Goal: Information Seeking & Learning: Find contact information

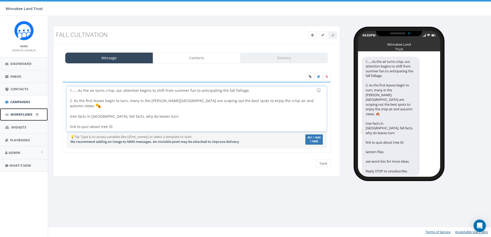
click at [15, 114] on span "Workflows" at bounding box center [22, 114] width 22 height 5
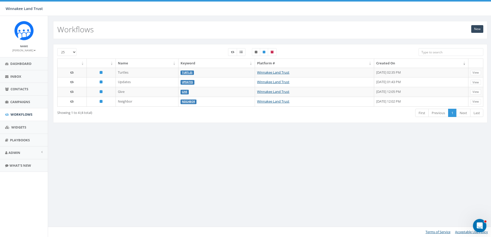
click at [481, 224] on icon "Open Intercom Messenger" at bounding box center [478, 225] width 8 height 8
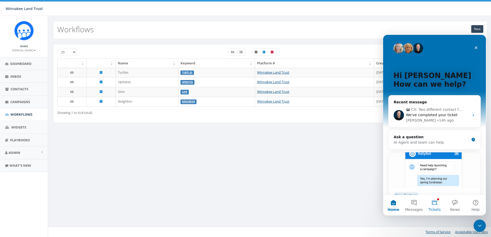
click at [436, 203] on button "Tickets" at bounding box center [434, 205] width 21 height 21
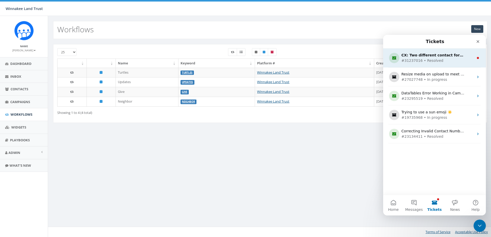
click at [430, 62] on div "#31237016 • Resolved" at bounding box center [433, 60] width 64 height 5
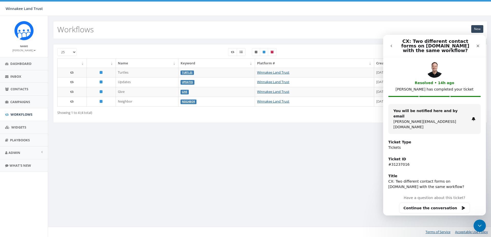
click at [391, 44] on icon "go back" at bounding box center [391, 46] width 4 height 4
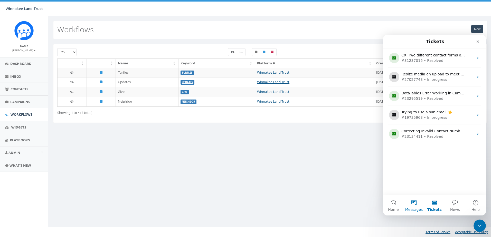
click at [412, 205] on button "Messages" at bounding box center [413, 205] width 21 height 21
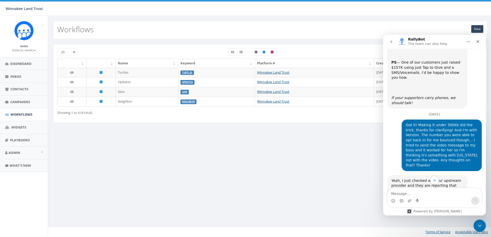
scroll to position [1800, 0]
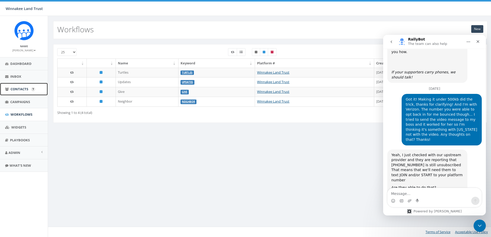
click at [16, 90] on span "Contacts" at bounding box center [20, 89] width 18 height 5
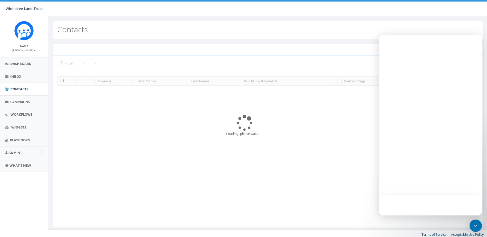
select select
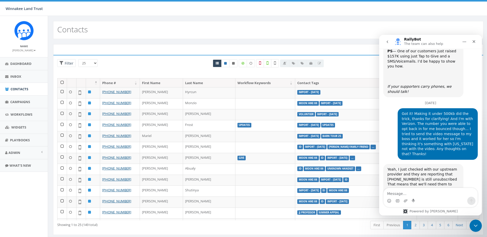
scroll to position [1800, 0]
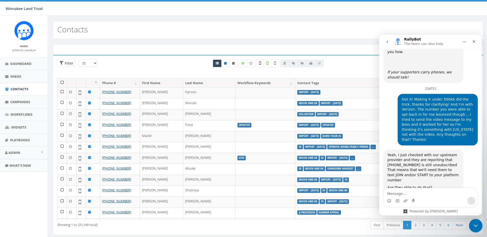
click at [477, 227] on icon "Close Intercom Messenger" at bounding box center [475, 225] width 6 height 6
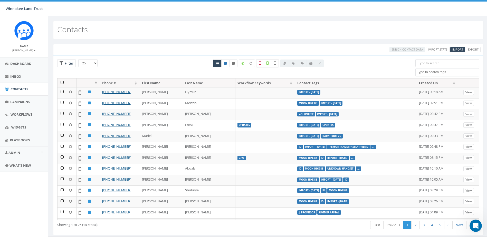
click at [435, 72] on textarea "Search" at bounding box center [448, 72] width 62 height 5
type textarea "georgia dent"
select select "georgia dent"
click at [420, 72] on span "×" at bounding box center [419, 72] width 2 height 5
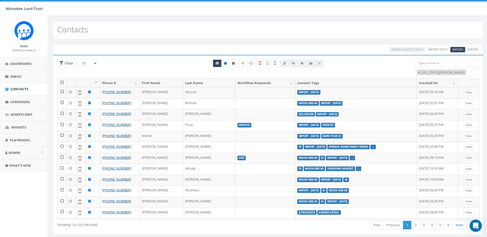
select select
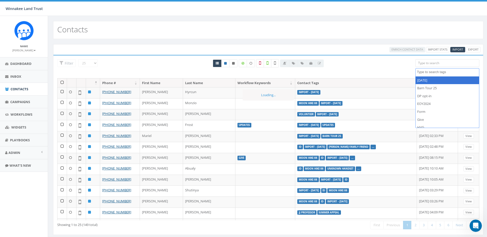
click at [427, 64] on input "search" at bounding box center [447, 63] width 64 height 8
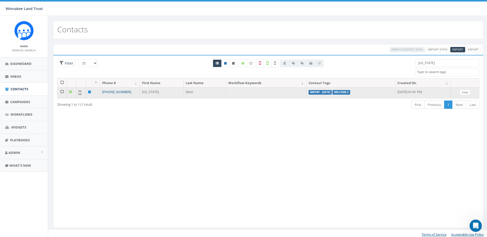
type input "georgia"
click at [114, 92] on link "[PHONE_NUMBER]" at bounding box center [116, 92] width 29 height 5
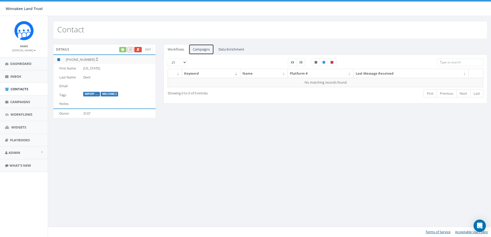
click at [206, 49] on link "Campaigns" at bounding box center [201, 49] width 25 height 11
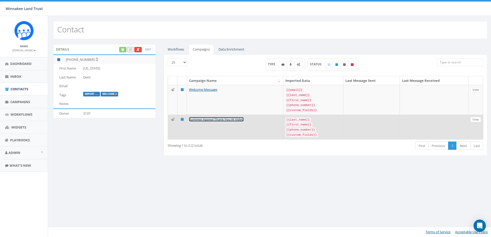
click at [200, 117] on link "Summer Appeal Thank You W Video" at bounding box center [216, 119] width 55 height 5
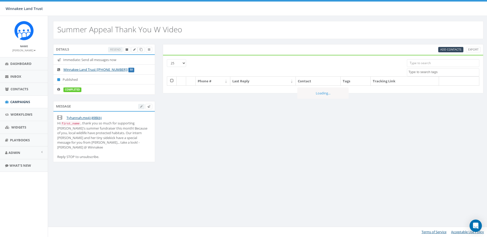
select select
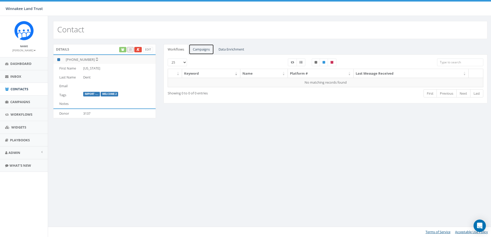
click at [196, 47] on link "Campaigns" at bounding box center [201, 49] width 25 height 11
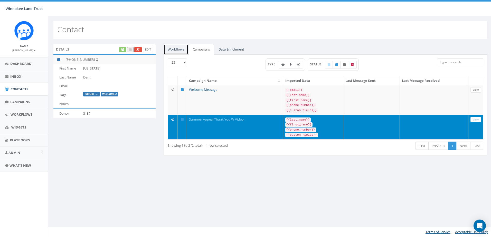
click at [178, 50] on link "Workflows" at bounding box center [175, 49] width 25 height 11
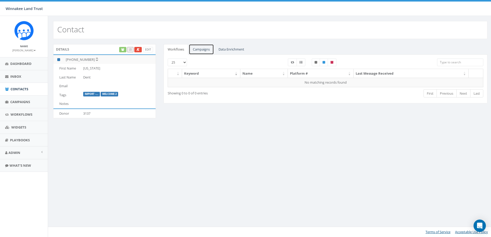
click at [205, 50] on link "Campaigns" at bounding box center [201, 49] width 25 height 11
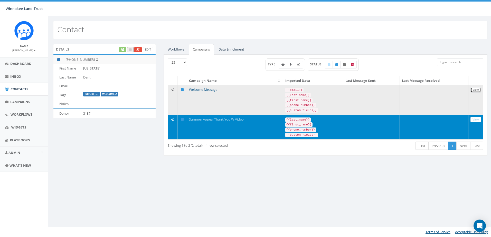
click at [478, 90] on link "View" at bounding box center [475, 89] width 11 height 5
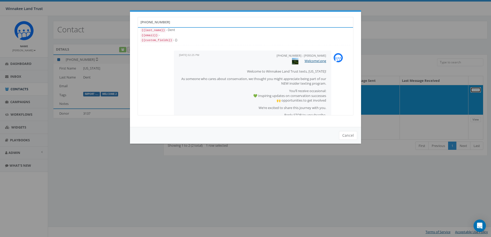
scroll to position [26, 0]
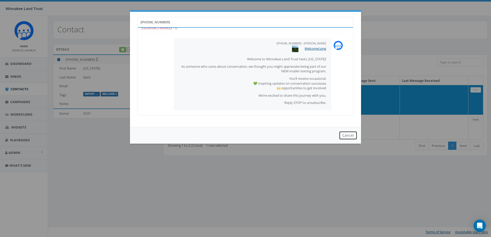
click at [345, 136] on button "Cancel" at bounding box center [348, 135] width 18 height 9
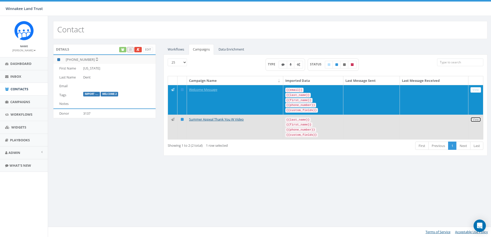
click at [474, 118] on link "View" at bounding box center [475, 119] width 11 height 5
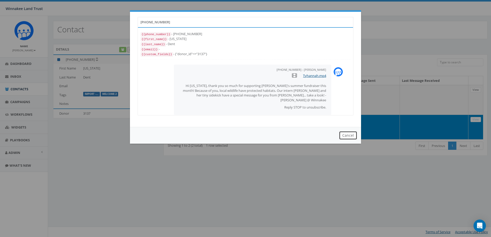
click at [349, 136] on button "Cancel" at bounding box center [348, 135] width 18 height 9
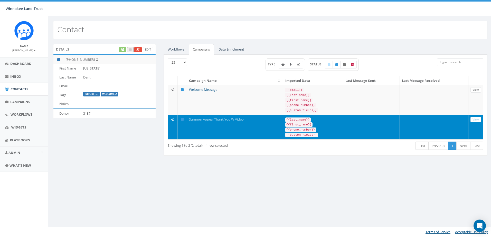
click at [115, 161] on div "Details Edit +1 914-388-7795 First Name Georgia Last Name Dent Email Tags Impor…" at bounding box center [270, 103] width 444 height 128
click at [21, 102] on span "Campaigns" at bounding box center [20, 102] width 20 height 5
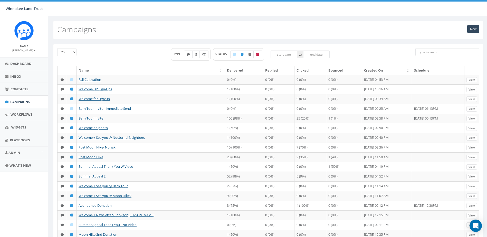
click at [436, 53] on input "search" at bounding box center [447, 52] width 64 height 8
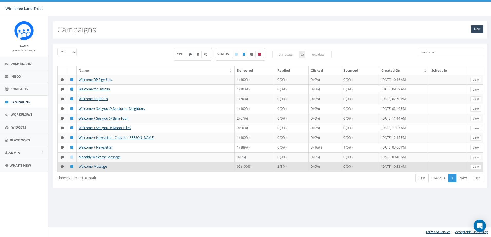
type input "welcome"
click at [100, 166] on link "Welcome Message" at bounding box center [93, 166] width 28 height 5
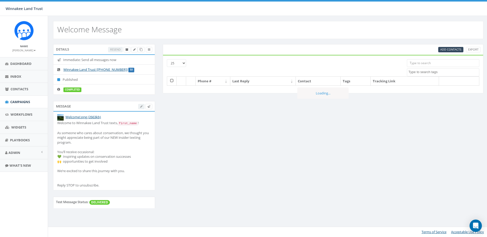
select select
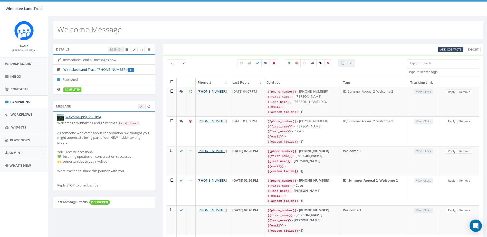
click at [420, 64] on input "search" at bounding box center [443, 63] width 72 height 8
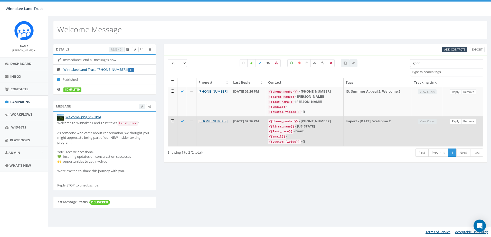
type input "geor"
click at [454, 121] on link "Reply" at bounding box center [456, 121] width 12 height 5
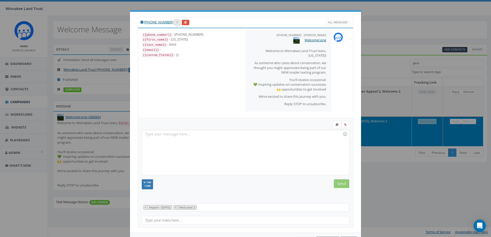
click at [402, 28] on div "+1 914-388-7795 All Messages {{phone_number}} - +19143887795 {{first_name}} - G…" at bounding box center [245, 118] width 491 height 237
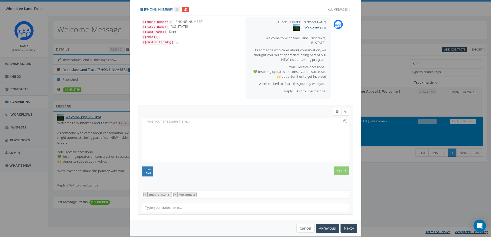
scroll to position [20, 0]
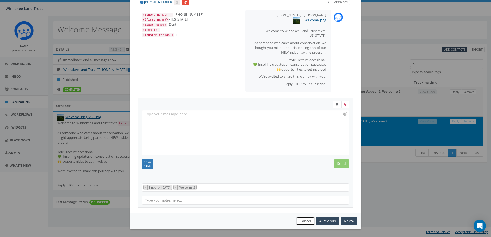
click at [308, 220] on button "Cancel" at bounding box center [305, 221] width 18 height 9
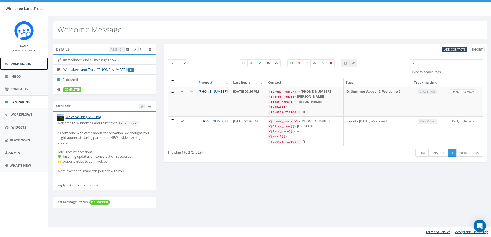
click at [13, 65] on span "Dashboard" at bounding box center [20, 63] width 21 height 5
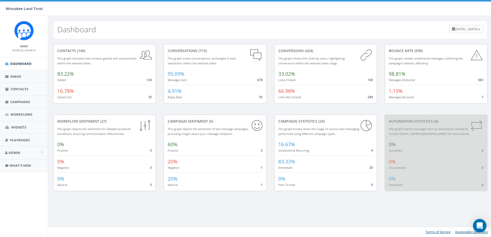
click at [477, 226] on icon "Open Intercom Messenger" at bounding box center [479, 225] width 6 height 7
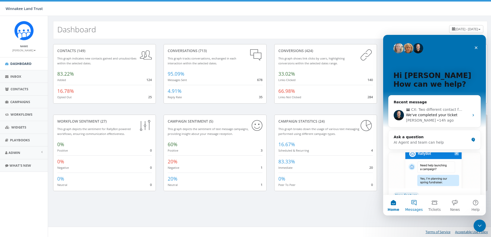
click at [415, 203] on button "Messages" at bounding box center [413, 205] width 21 height 21
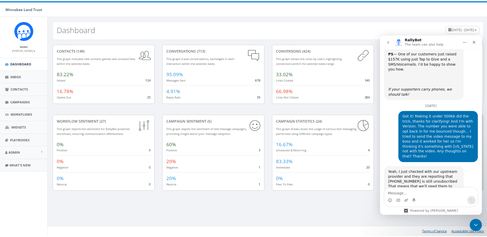
scroll to position [1774, 0]
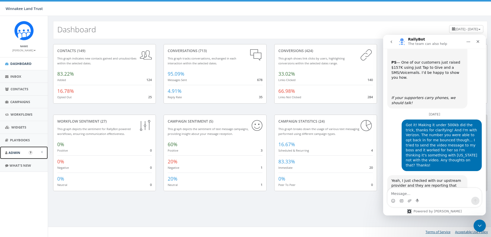
click at [8, 151] on link "Admin" at bounding box center [24, 153] width 48 height 13
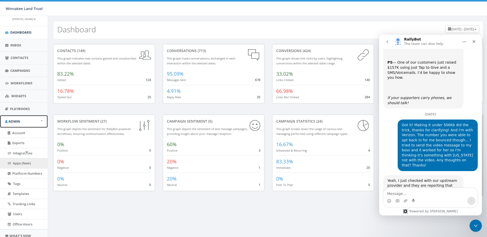
scroll to position [51, 0]
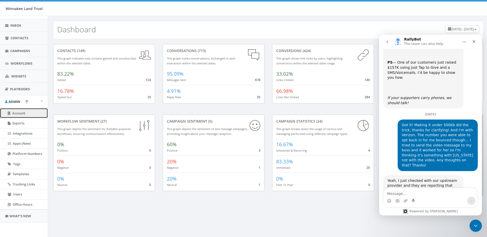
click at [19, 113] on span "Account" at bounding box center [18, 113] width 13 height 5
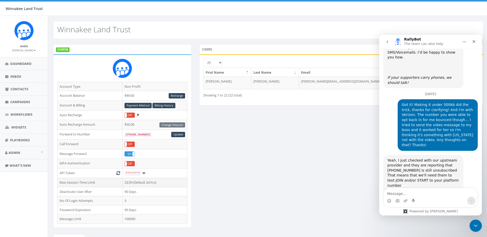
scroll to position [1800, 0]
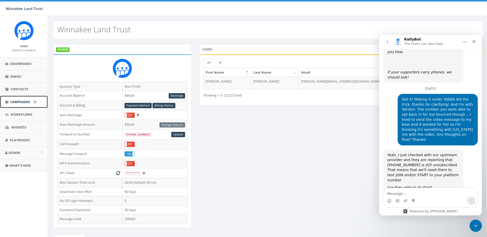
click at [18, 102] on span "Campaigns" at bounding box center [20, 102] width 20 height 5
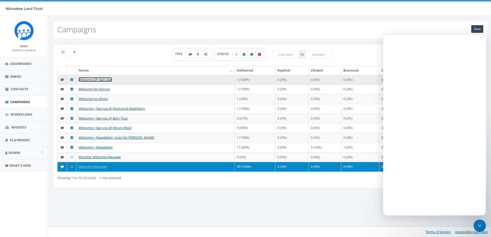
click at [95, 79] on link "Welcome DP Sign-Ups" at bounding box center [95, 79] width 33 height 5
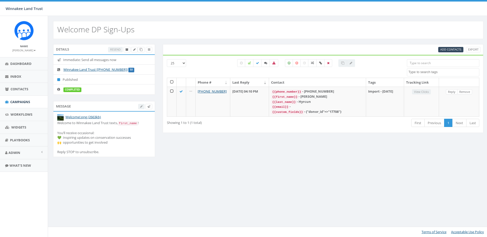
select select
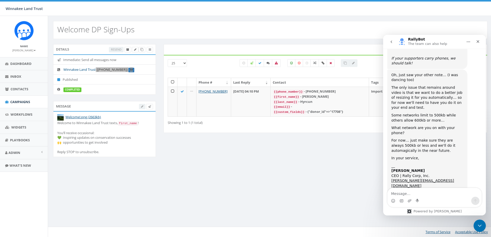
drag, startPoint x: 128, startPoint y: 70, endPoint x: 96, endPoint y: 72, distance: 31.6
click at [96, 72] on li "Winnakee Land Trust [+1 833-773-5454] TF" at bounding box center [104, 69] width 102 height 10
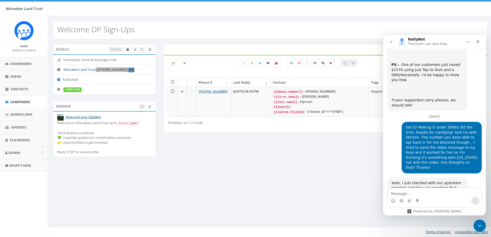
scroll to position [1800, 0]
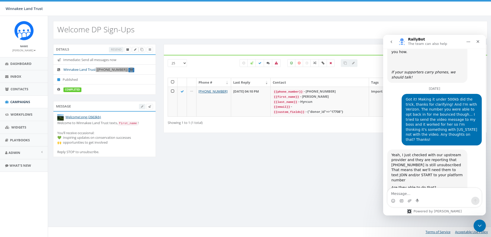
copy li "[+1 833-773-5454] TF"
click at [410, 192] on textarea "Message…" at bounding box center [434, 192] width 94 height 9
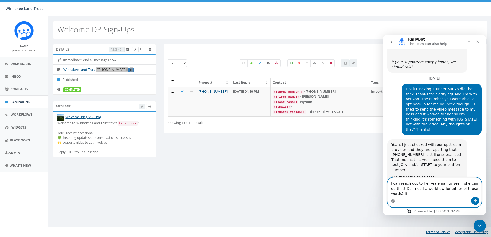
scroll to position [1805, 0]
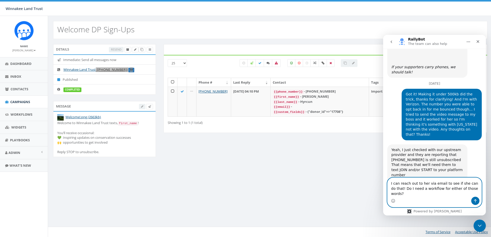
click at [400, 194] on textarea "I can reach out to her via email to see if she can do that! Do I need a workflo…" at bounding box center [434, 187] width 94 height 19
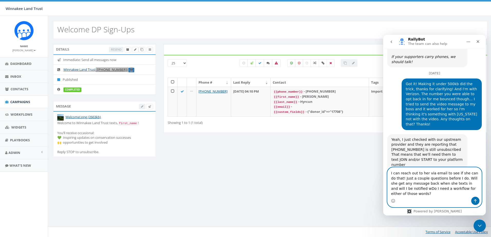
scroll to position [1820, 0]
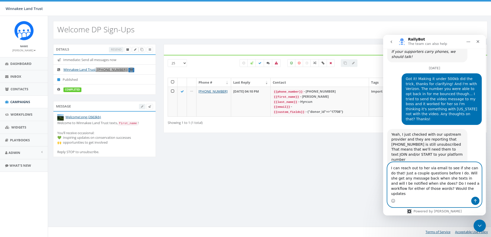
type textarea "I can reach out to her via email to see if she can do that! Just a couple quest…"
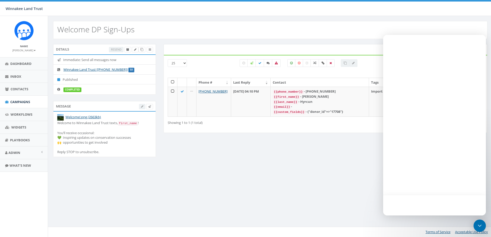
select select
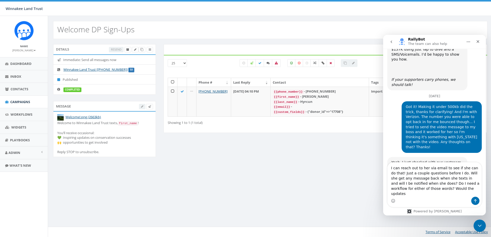
scroll to position [1820, 0]
